Goal: Task Accomplishment & Management: Use online tool/utility

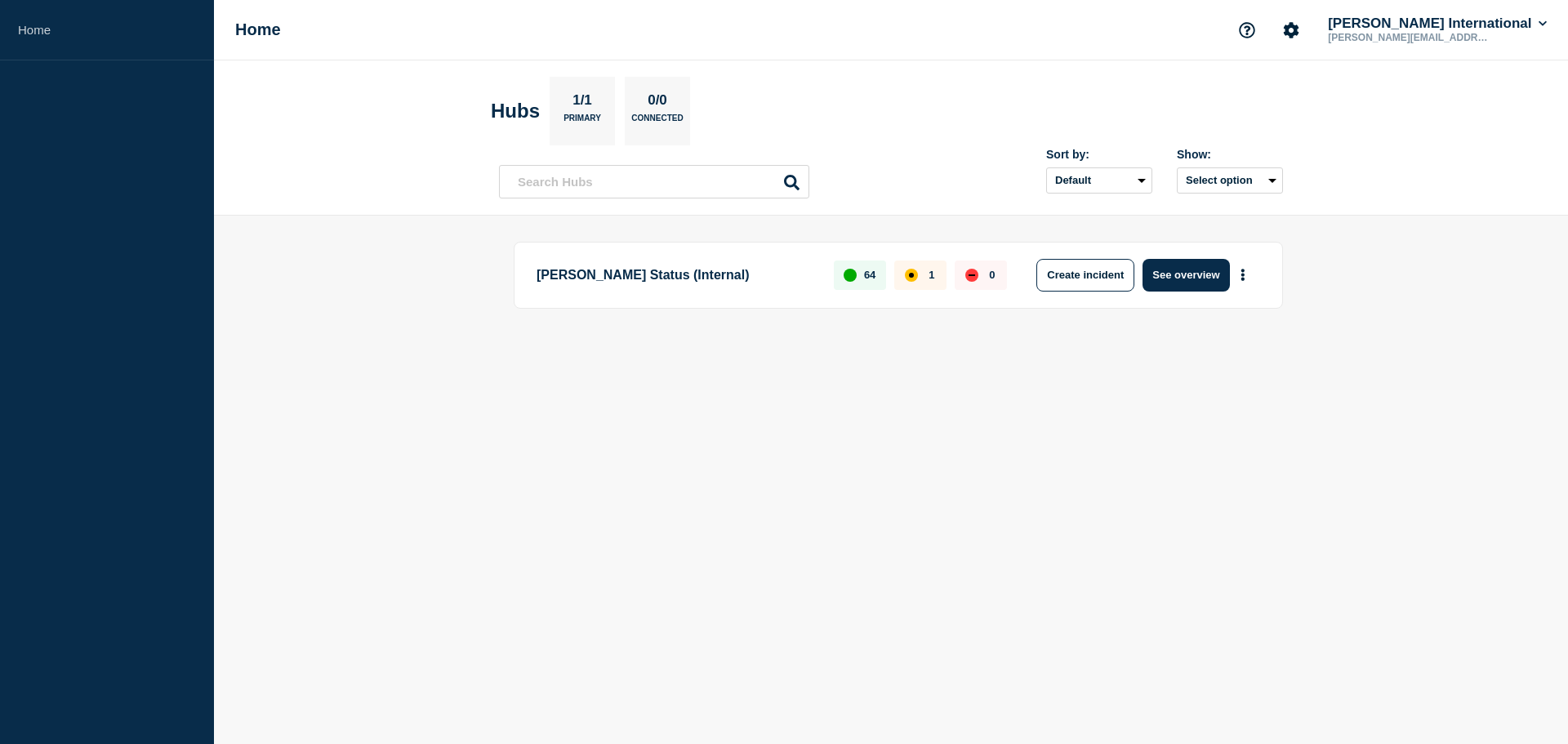
click at [913, 275] on div "affected" at bounding box center [912, 275] width 5 height 5
click at [931, 276] on p "1" at bounding box center [931, 275] width 6 height 12
click at [1247, 276] on button "More actions" at bounding box center [1243, 275] width 21 height 31
click at [1435, 326] on main "[PERSON_NAME] Status (Internal) 64 1 0 Create incident See overview" at bounding box center [891, 303] width 1354 height 174
click at [1106, 285] on button "Create incident" at bounding box center [1085, 275] width 98 height 33
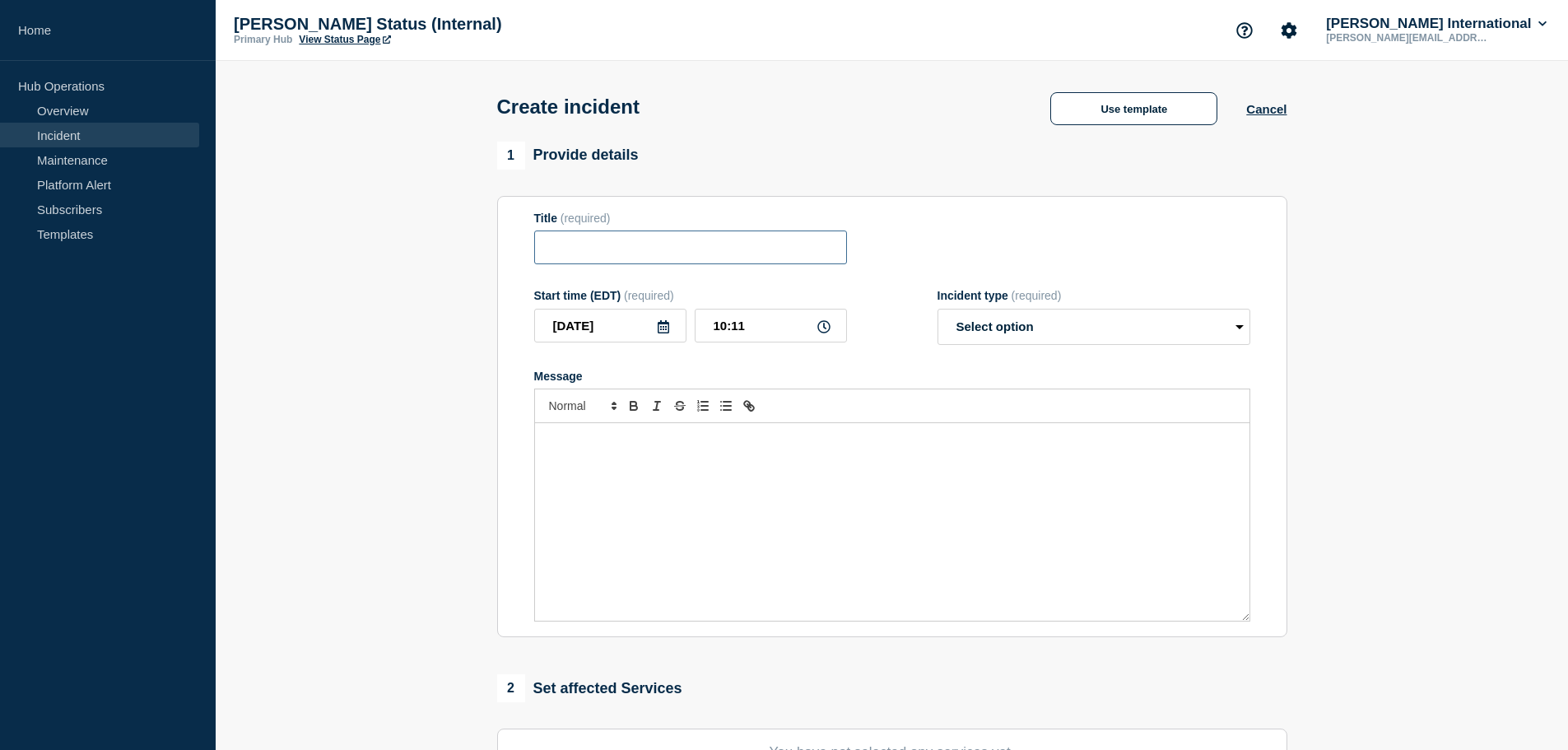
click at [588, 252] on input "Title" at bounding box center [691, 247] width 312 height 34
click at [1076, 334] on select "Select option Investigating Identified Monitoring" at bounding box center [1094, 327] width 312 height 37
click at [1409, 357] on section "1 Provide details Title (required) Start time (EDT) (required) [DATE] 10:11 Inc…" at bounding box center [892, 613] width 1353 height 943
click at [617, 254] on input "Title" at bounding box center [691, 247] width 312 height 34
